Goal: Task Accomplishment & Management: Manage account settings

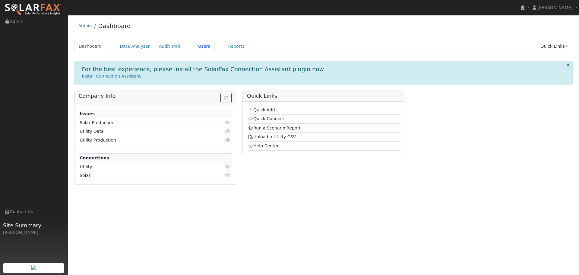
click at [193, 49] on link "Users" at bounding box center [203, 46] width 21 height 11
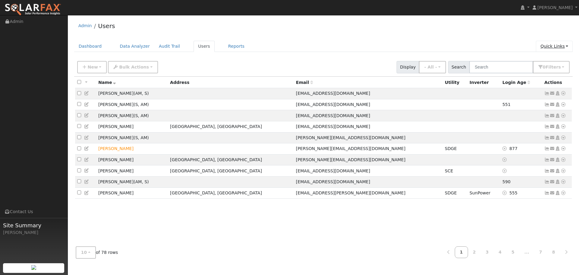
click at [557, 47] on link "Quick Links" at bounding box center [553, 46] width 37 height 11
click at [476, 39] on div "Admin Users Dashboard Data Analyzer Audit Trail Users Reports Quick Links Quick…" at bounding box center [323, 140] width 505 height 245
click at [546, 76] on div "New Add User Quick Add Quick Connect Quick Convert Lead Bulk Actions Send Email…" at bounding box center [323, 67] width 498 height 18
click at [548, 71] on button "0 Filter s" at bounding box center [550, 67] width 37 height 12
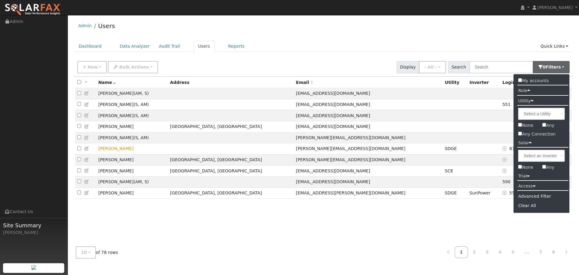
click at [533, 188] on label "Access" at bounding box center [526, 185] width 26 height 9
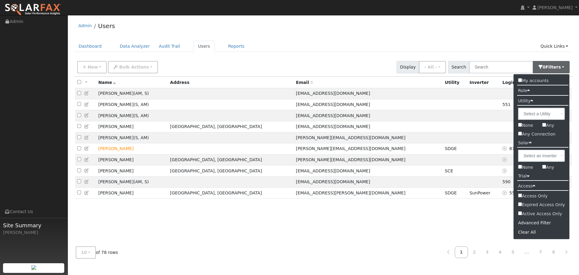
click at [532, 196] on label "Access Only" at bounding box center [541, 195] width 56 height 9
click at [522, 196] on input "Access Only" at bounding box center [520, 195] width 4 height 4
checkbox input "true"
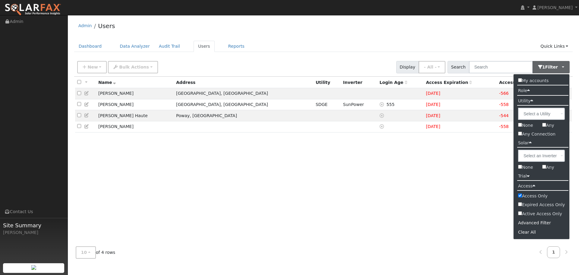
click at [543, 214] on label "Active Access Only" at bounding box center [541, 213] width 56 height 9
click at [522, 214] on input "Active Access Only" at bounding box center [520, 213] width 4 height 4
checkbox input "true"
